Goal: Task Accomplishment & Management: Use online tool/utility

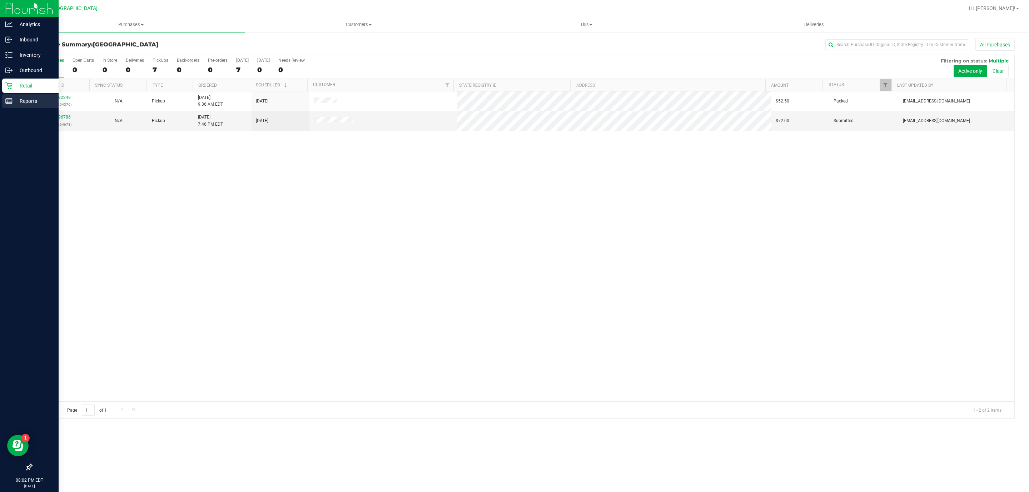
click at [31, 99] on p "Reports" at bounding box center [34, 101] width 43 height 9
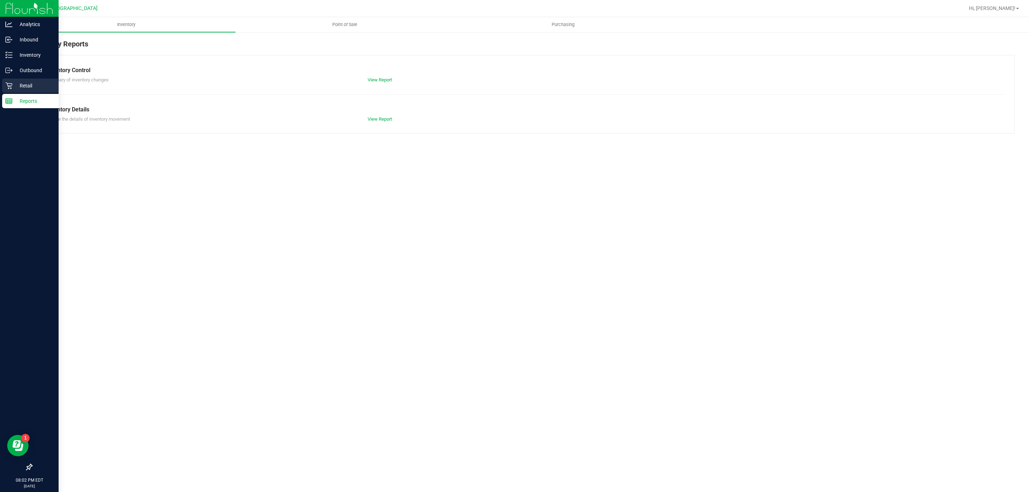
click at [33, 83] on p "Retail" at bounding box center [34, 85] width 43 height 9
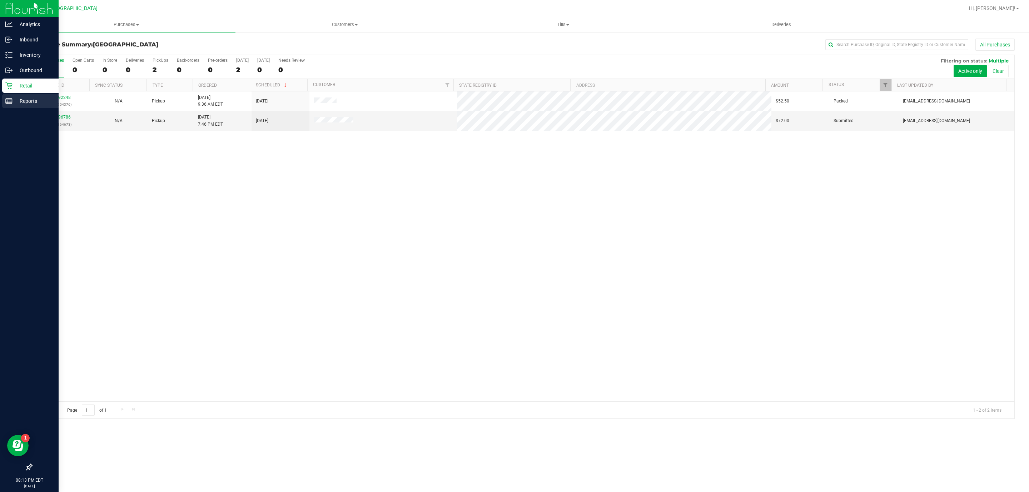
click at [16, 103] on p "Reports" at bounding box center [34, 101] width 43 height 9
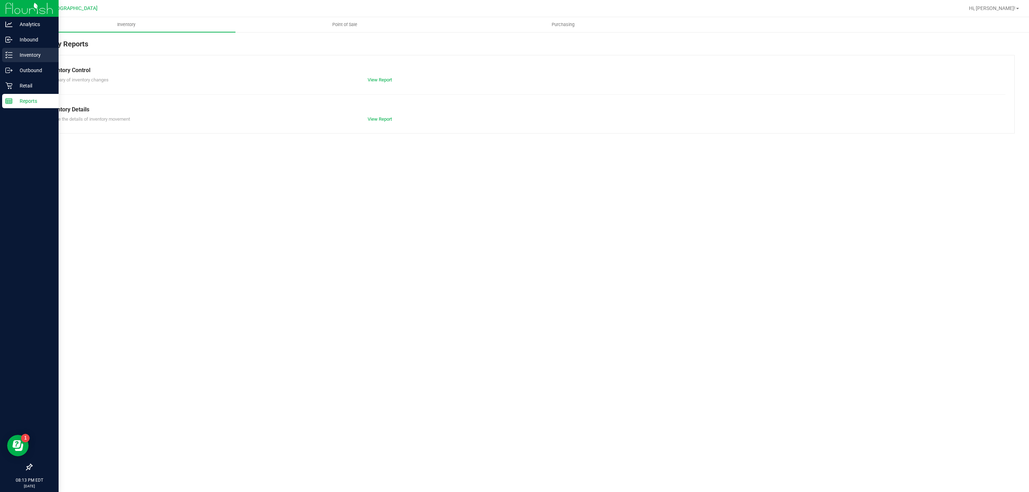
click at [34, 53] on p "Inventory" at bounding box center [34, 55] width 43 height 9
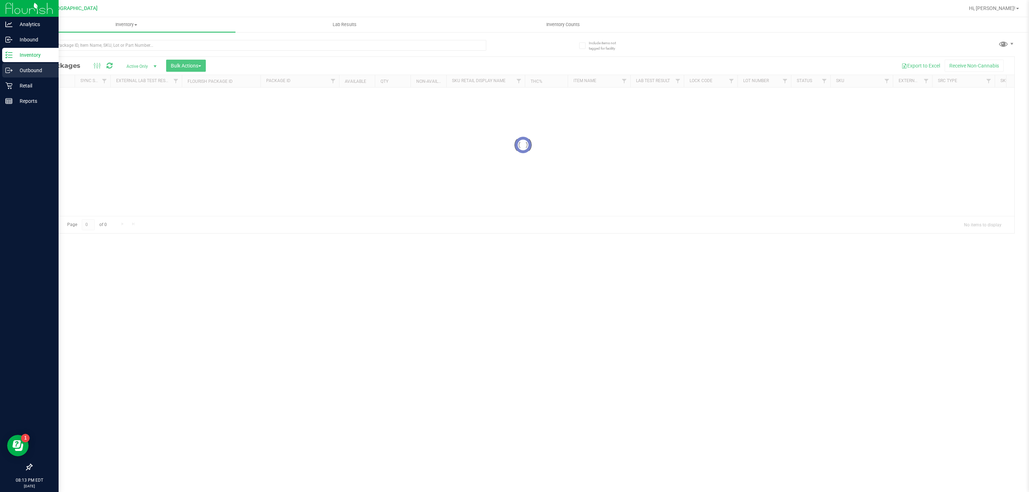
click at [36, 68] on p "Outbound" at bounding box center [34, 70] width 43 height 9
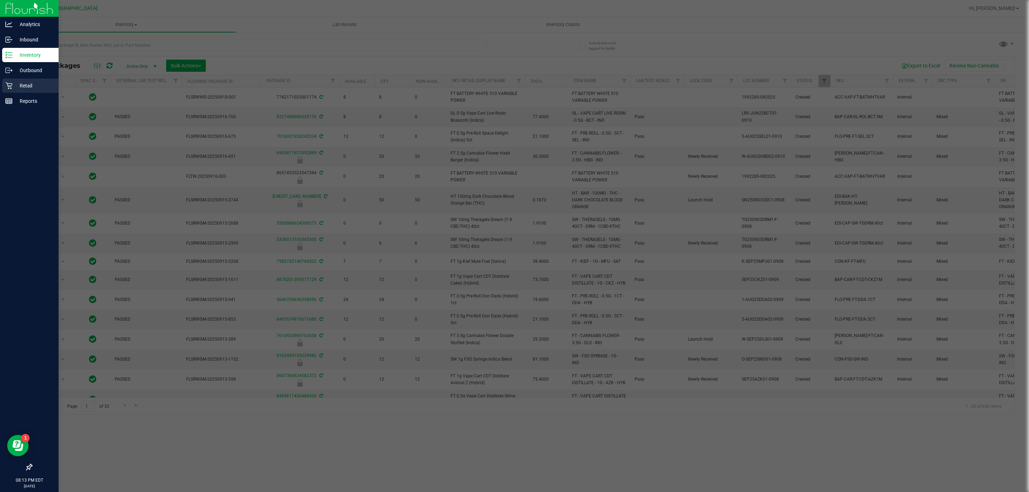
click at [33, 82] on p "Retail" at bounding box center [34, 85] width 43 height 9
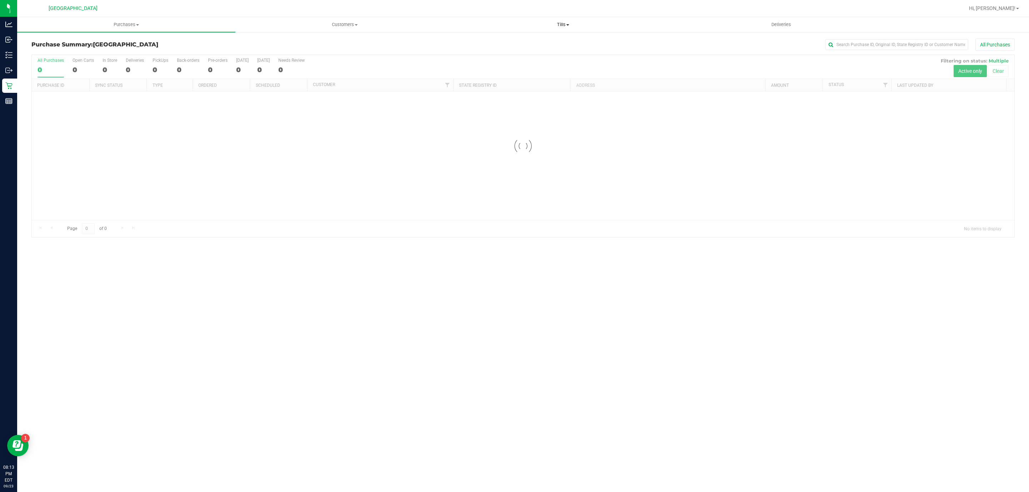
click at [569, 27] on span "Tills" at bounding box center [563, 24] width 218 height 6
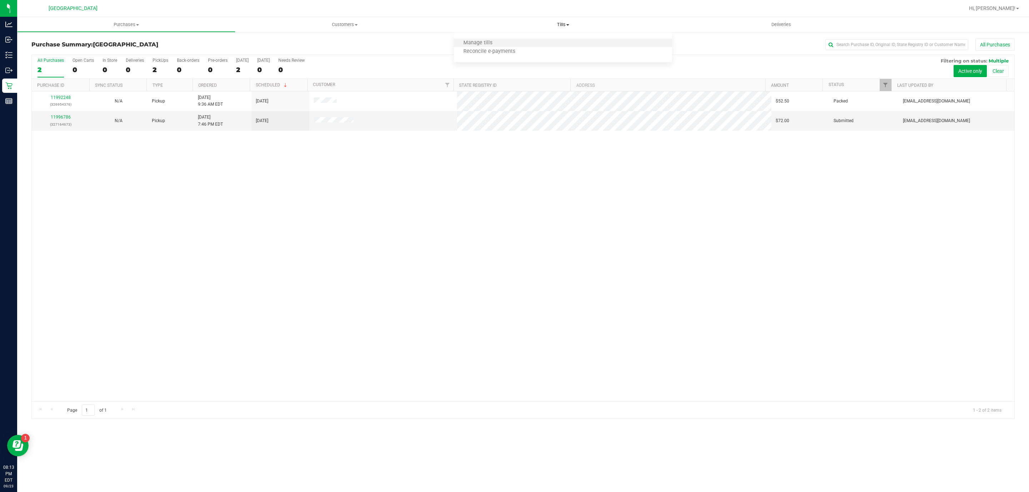
click at [544, 40] on li "Manage tills" at bounding box center [563, 43] width 218 height 9
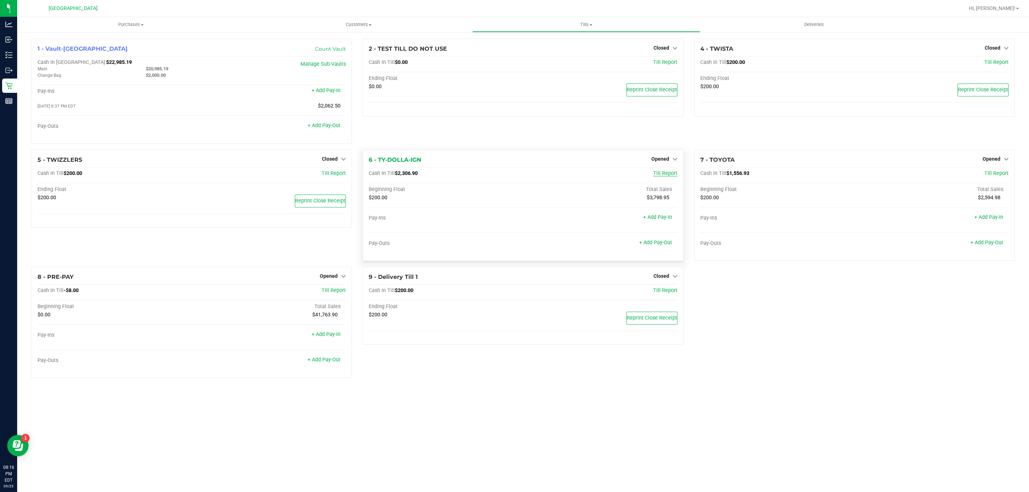
click at [665, 176] on span "Till Report" at bounding box center [665, 173] width 24 height 6
click at [426, 178] on div "Cash In Till $2,306.90 Till Report" at bounding box center [523, 175] width 308 height 10
click at [524, 162] on div "6 - TY-DOLLA-IGN Opened Close Till" at bounding box center [523, 160] width 308 height 9
click at [665, 160] on span "Opened" at bounding box center [660, 159] width 18 height 6
click at [666, 176] on link "Close Till" at bounding box center [660, 174] width 19 height 6
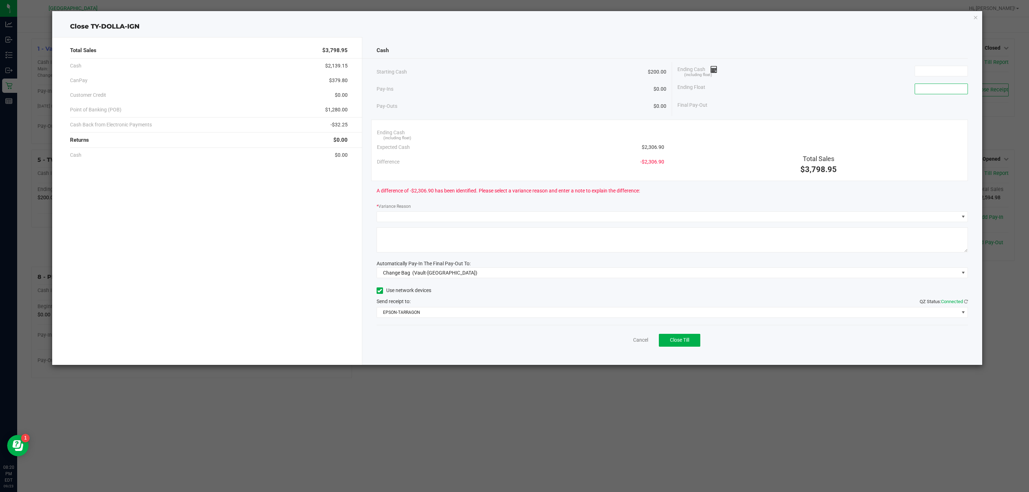
click at [931, 92] on input at bounding box center [941, 89] width 53 height 10
type input "$200.00"
click at [939, 73] on input at bounding box center [941, 71] width 53 height 10
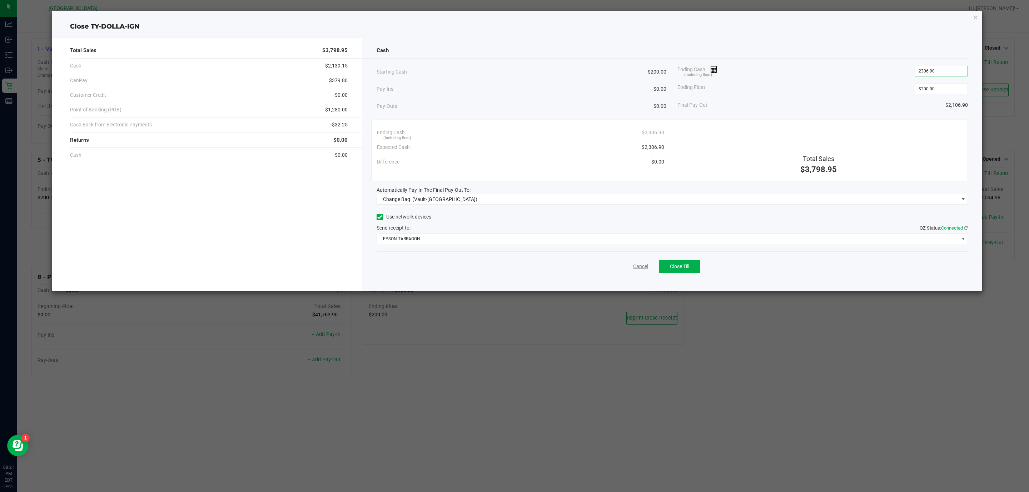
type input "$2,306.90"
click at [642, 270] on link "Cancel" at bounding box center [640, 267] width 15 height 8
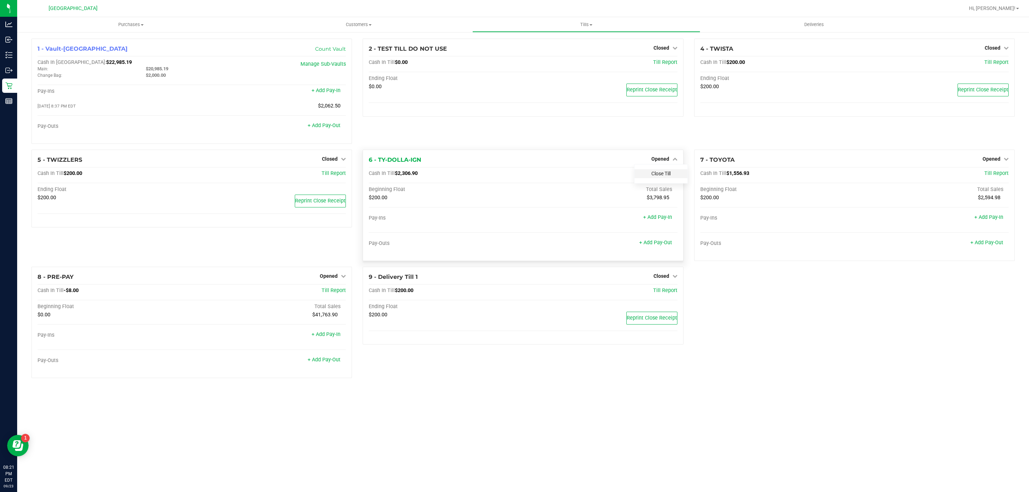
click at [658, 176] on link "Close Till" at bounding box center [660, 174] width 19 height 6
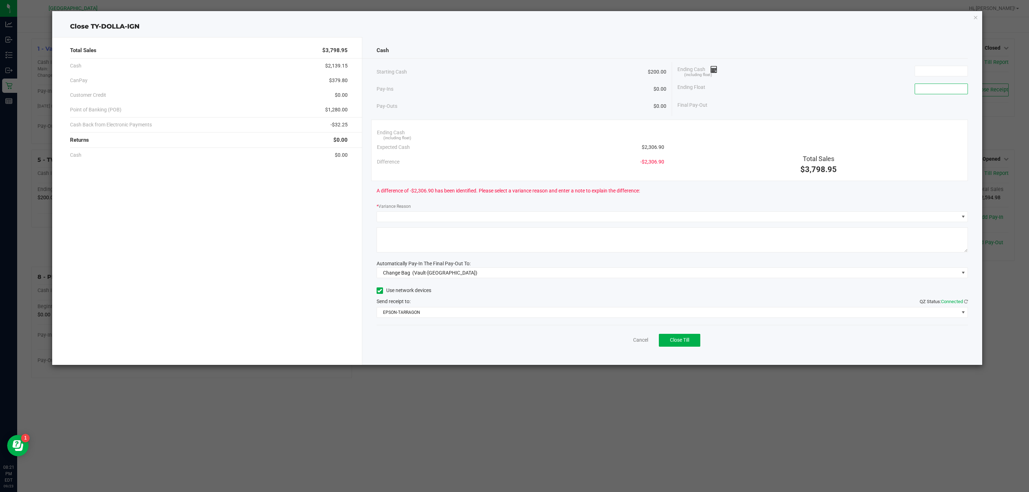
click at [947, 92] on input at bounding box center [941, 89] width 53 height 10
type input "$200.00"
click at [931, 74] on input at bounding box center [941, 71] width 53 height 10
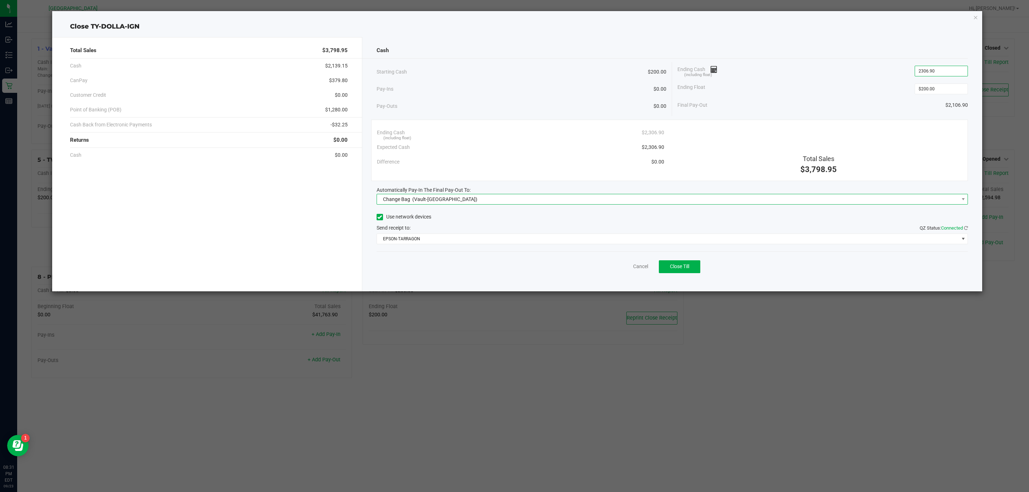
type input "$2,306.90"
click at [806, 198] on span "Change Bag (Vault-Boynton Beach)" at bounding box center [668, 199] width 582 height 10
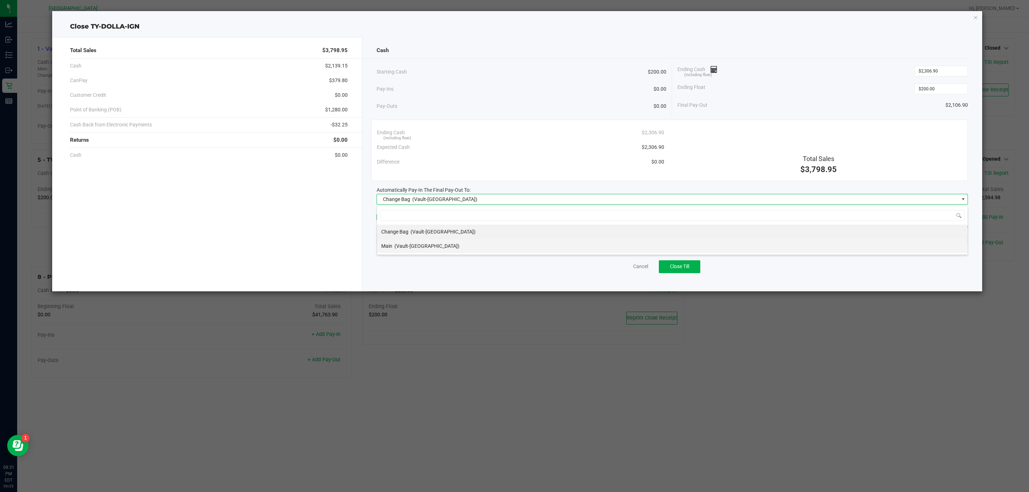
click at [464, 246] on li "Main (Vault-Boynton Beach)" at bounding box center [672, 246] width 590 height 14
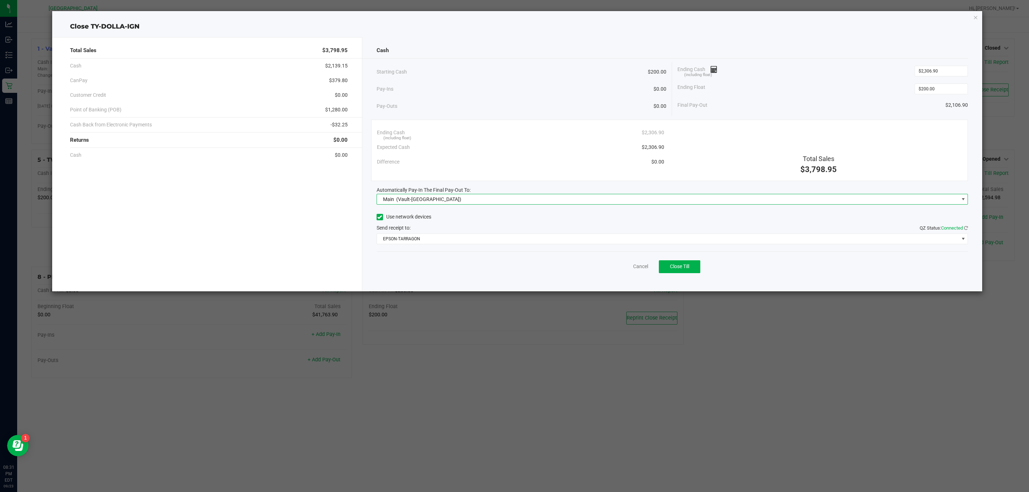
click at [478, 220] on div "Use network devices" at bounding box center [672, 217] width 592 height 11
click at [676, 267] on span "Close Till" at bounding box center [679, 267] width 19 height 6
click at [622, 269] on link "Dismiss" at bounding box center [624, 267] width 17 height 8
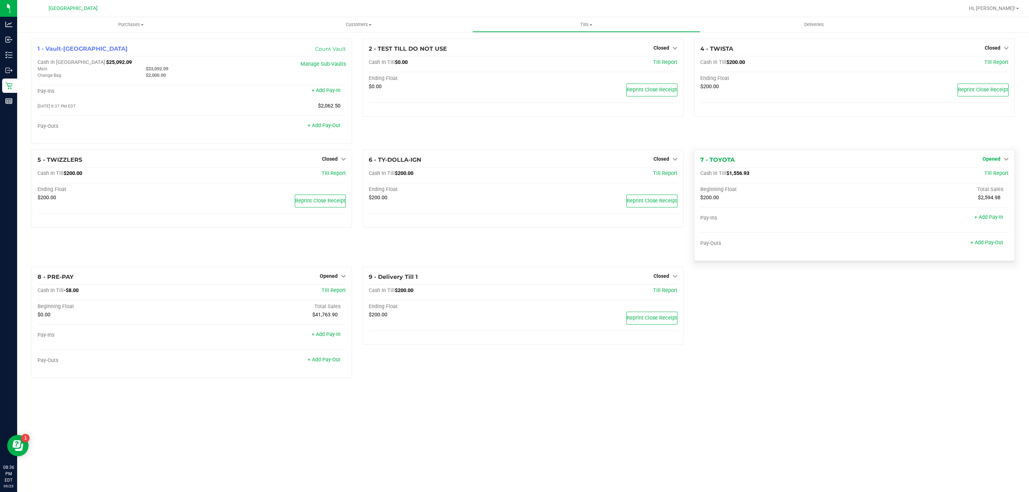
click at [989, 161] on span "Opened" at bounding box center [991, 159] width 18 height 6
click at [991, 174] on link "Close Till" at bounding box center [991, 174] width 19 height 6
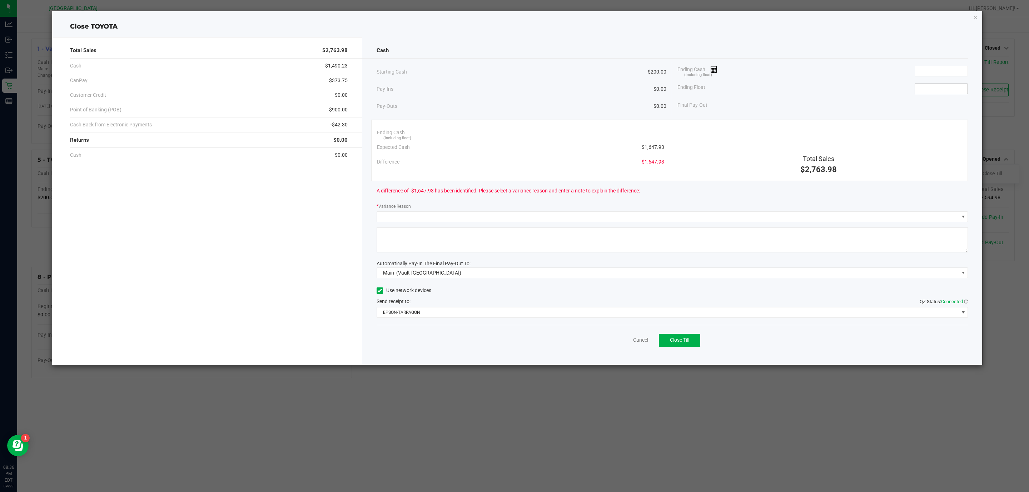
click at [926, 89] on input at bounding box center [941, 89] width 53 height 10
type input "$200.00"
click at [926, 70] on input at bounding box center [941, 71] width 53 height 10
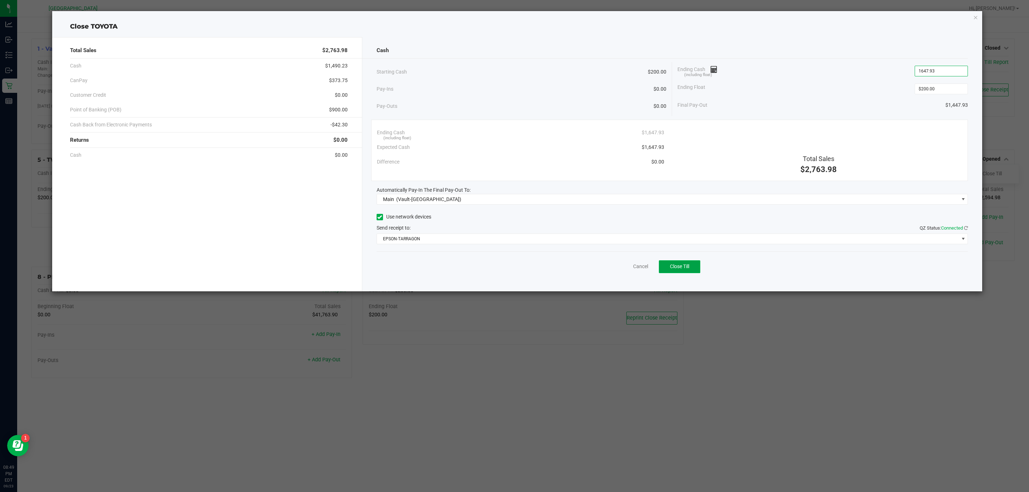
type input "$1,647.93"
click at [686, 269] on span "Close Till" at bounding box center [679, 267] width 19 height 6
drag, startPoint x: 623, startPoint y: 266, endPoint x: 628, endPoint y: 266, distance: 5.0
click at [625, 266] on link "Dismiss" at bounding box center [624, 267] width 17 height 8
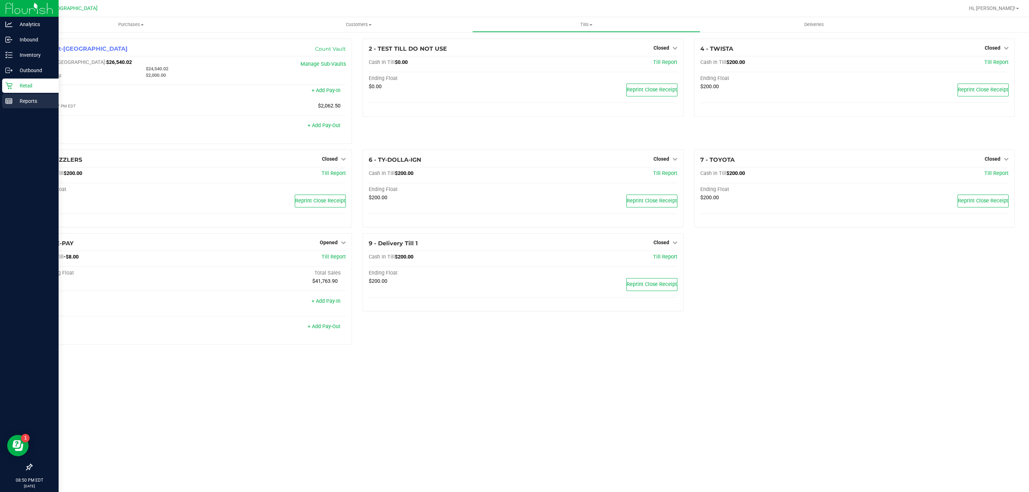
click at [23, 98] on p "Reports" at bounding box center [34, 101] width 43 height 9
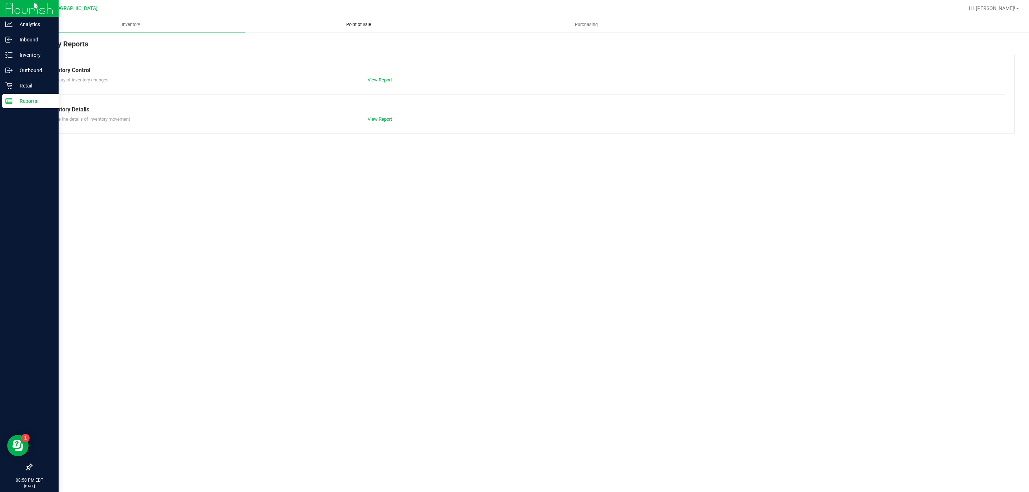
click at [355, 26] on span "Point of Sale" at bounding box center [358, 24] width 44 height 6
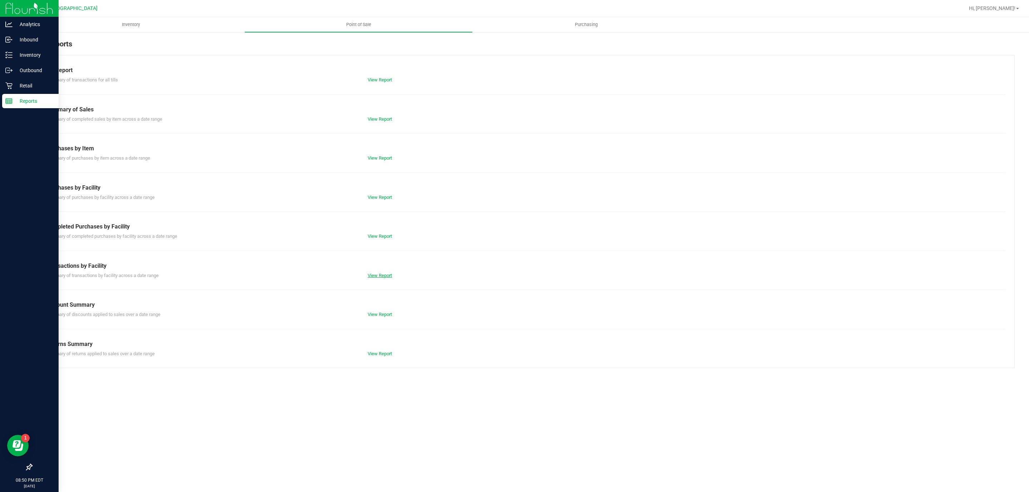
click at [382, 276] on link "View Report" at bounding box center [380, 275] width 24 height 5
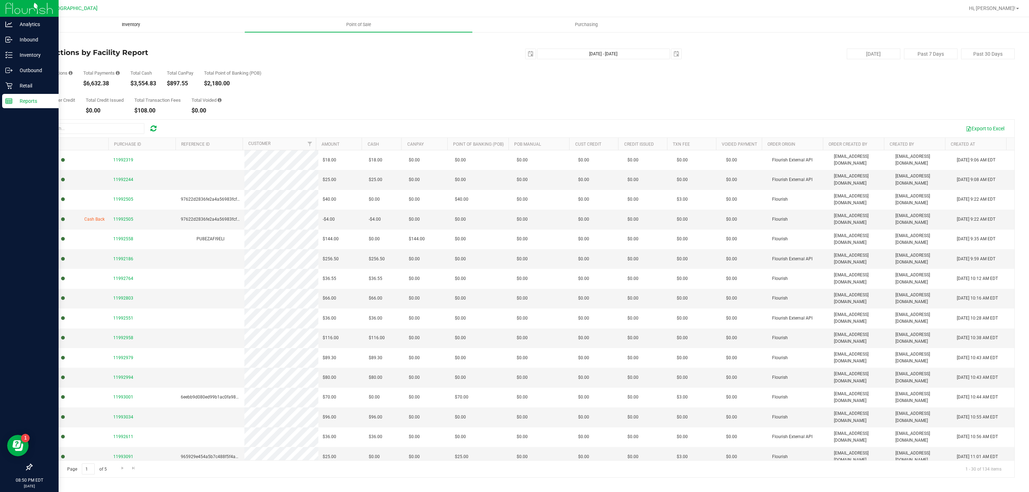
click at [146, 24] on span "Inventory" at bounding box center [131, 24] width 38 height 6
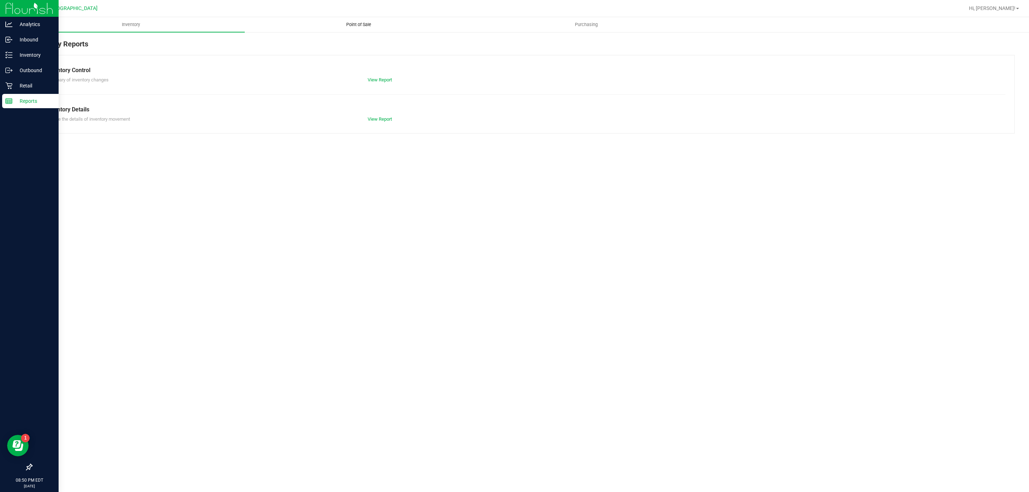
click at [371, 23] on span "Point of Sale" at bounding box center [358, 24] width 44 height 6
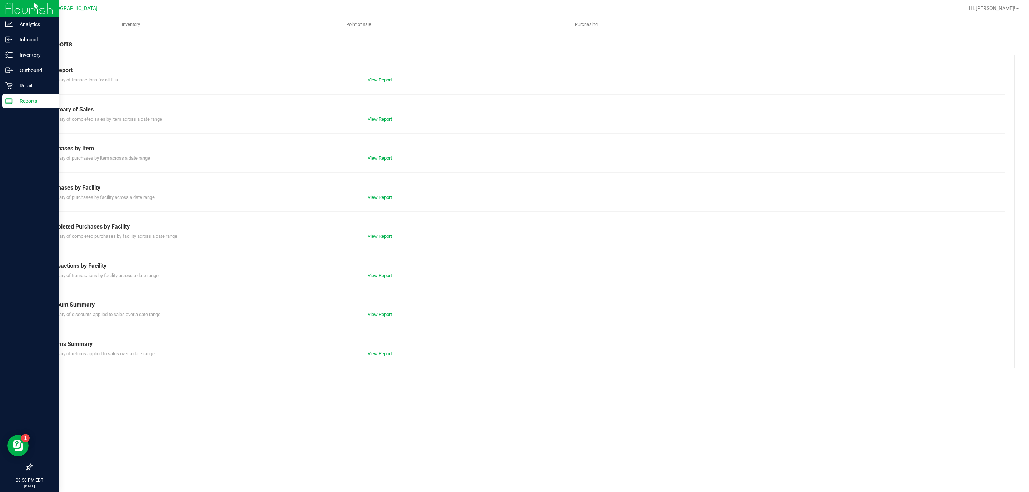
click at [376, 273] on div "View Report" at bounding box center [442, 275] width 161 height 7
click at [47, 101] on p "Reports" at bounding box center [34, 101] width 43 height 9
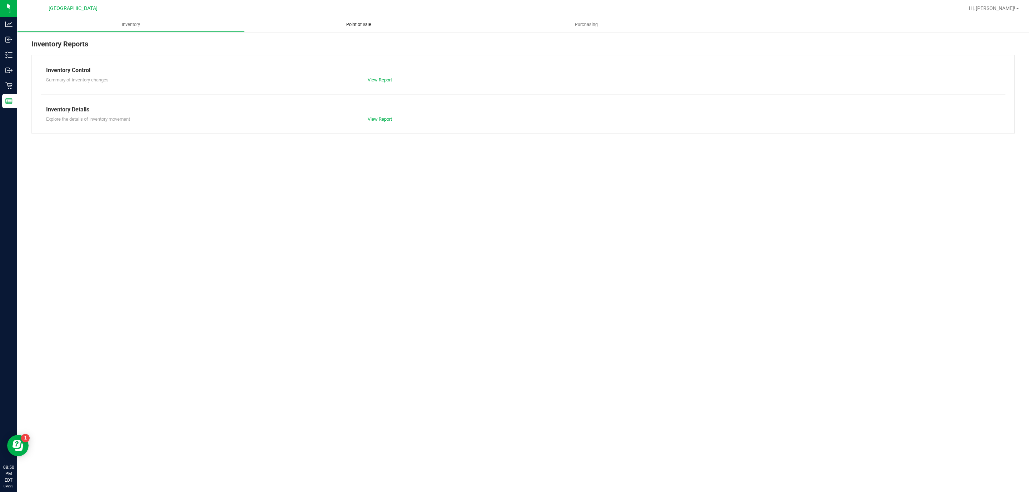
click at [355, 25] on span "Point of Sale" at bounding box center [358, 24] width 44 height 6
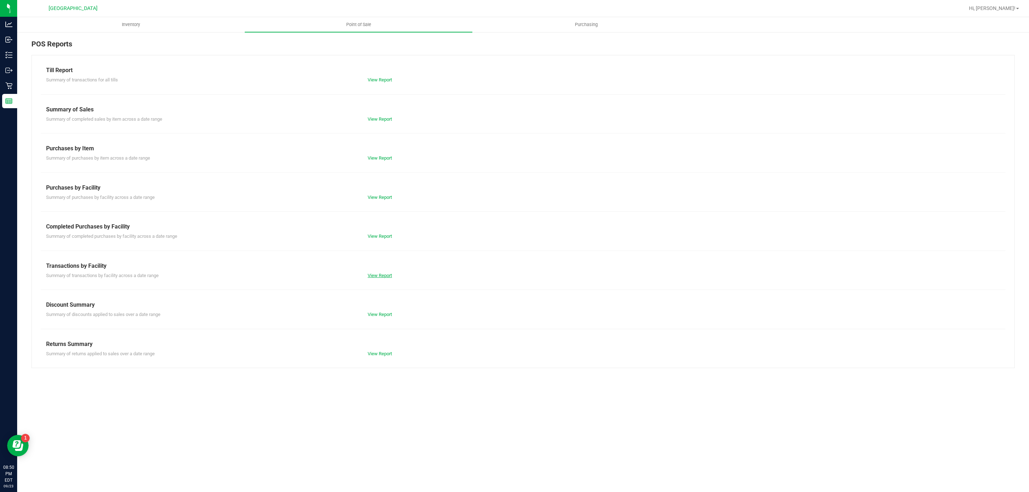
click at [384, 276] on link "View Report" at bounding box center [380, 275] width 24 height 5
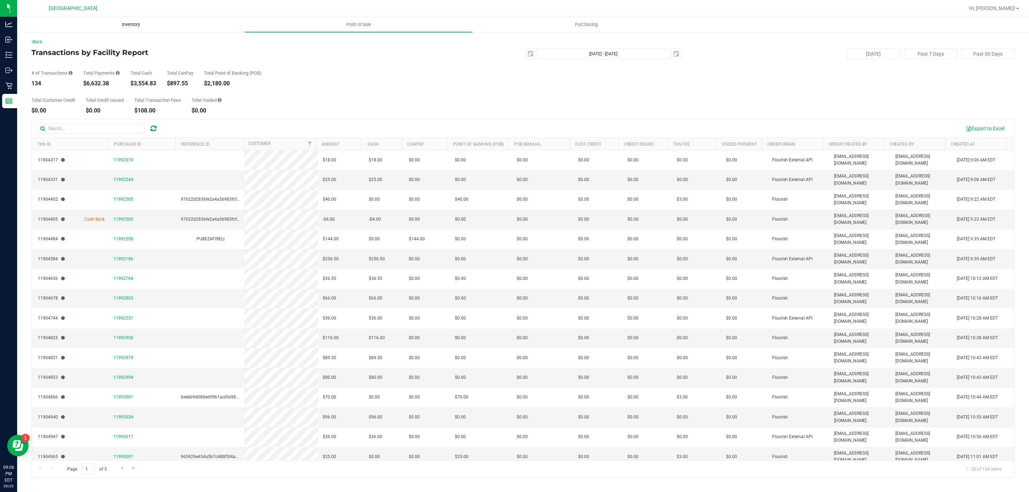
click at [127, 23] on span "Inventory" at bounding box center [131, 24] width 38 height 6
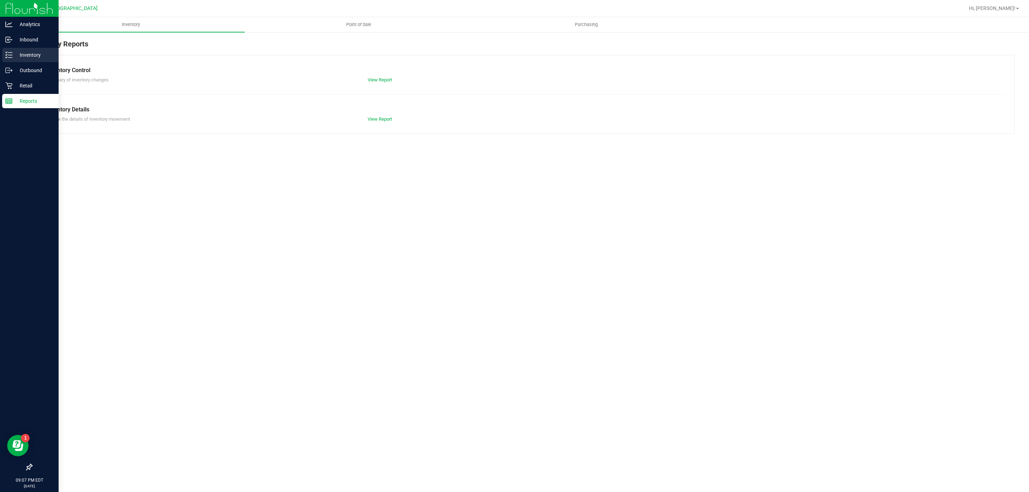
click at [24, 56] on p "Inventory" at bounding box center [34, 55] width 43 height 9
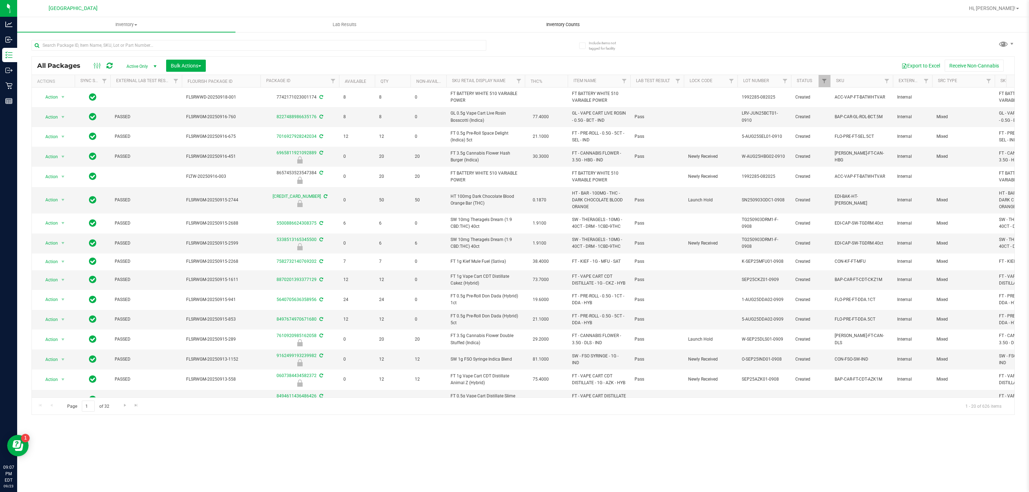
click at [566, 26] on span "Inventory Counts" at bounding box center [563, 24] width 53 height 6
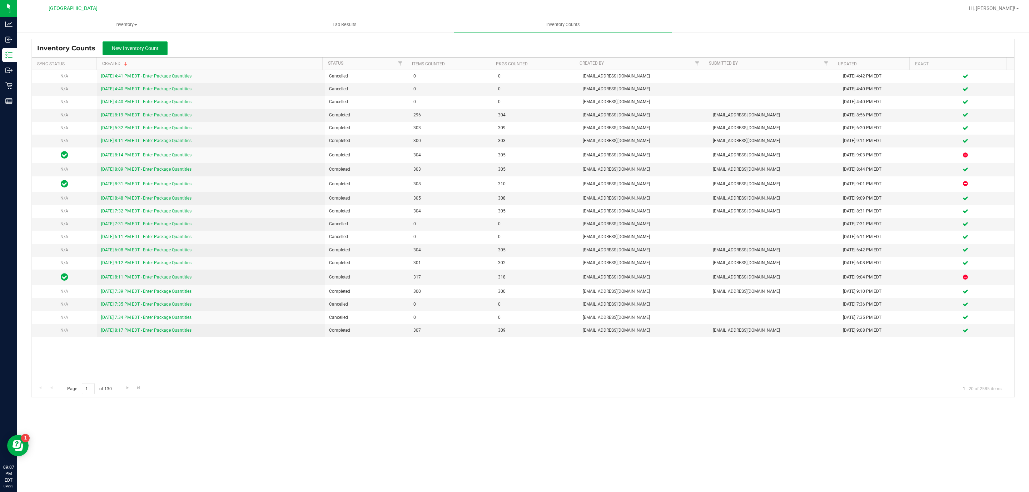
click at [139, 43] on button "New Inventory Count" at bounding box center [135, 48] width 65 height 14
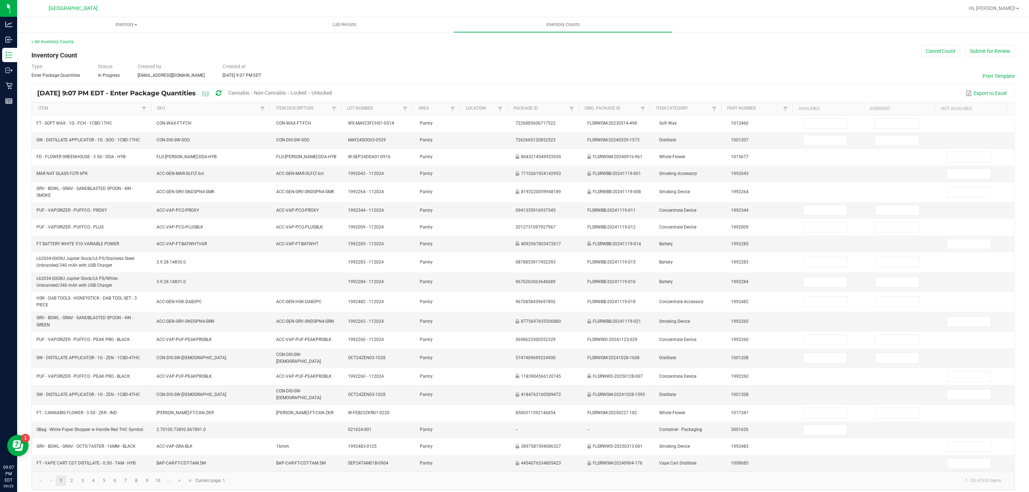
click at [249, 93] on span "Cannabis" at bounding box center [238, 93] width 21 height 6
click at [332, 91] on span "Unlocked" at bounding box center [322, 93] width 20 height 6
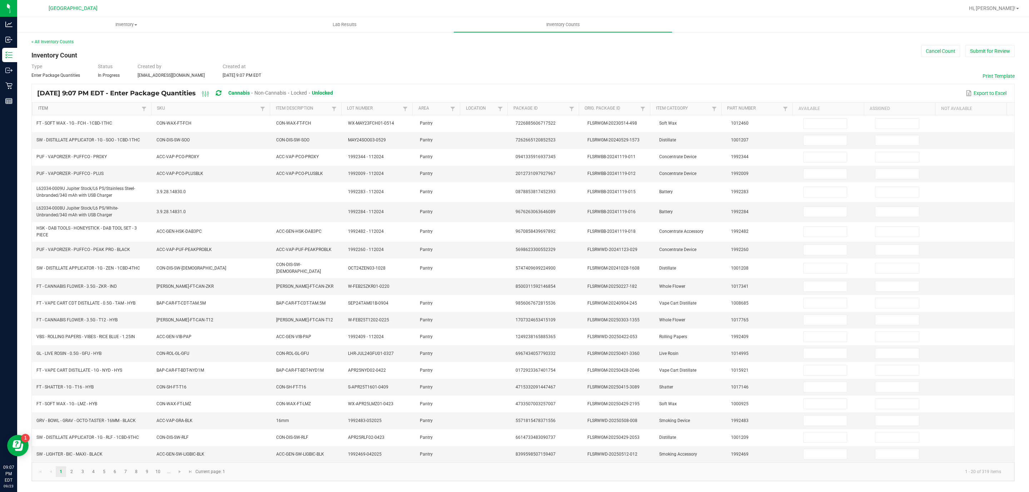
click at [101, 107] on link "Item" at bounding box center [88, 109] width 101 height 6
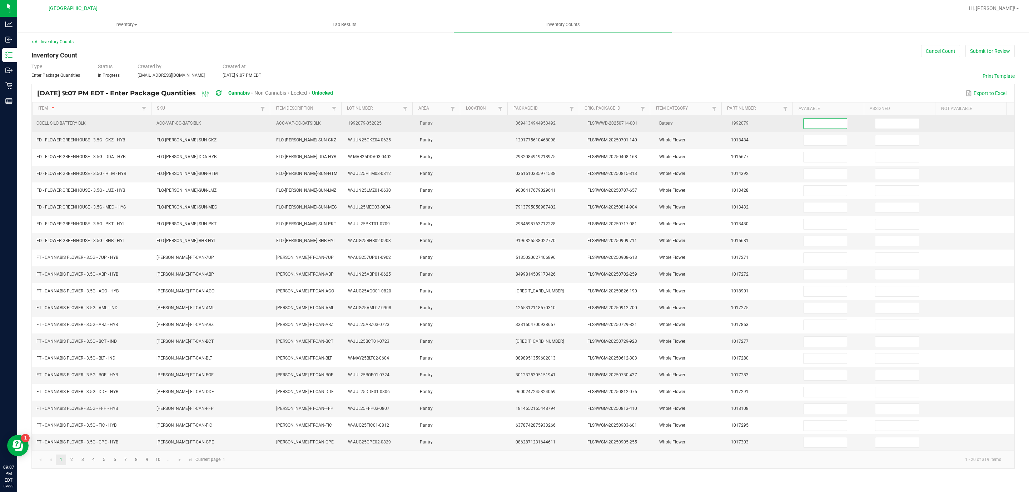
click at [826, 128] on input at bounding box center [825, 124] width 44 height 10
